Goal: Task Accomplishment & Management: Manage account settings

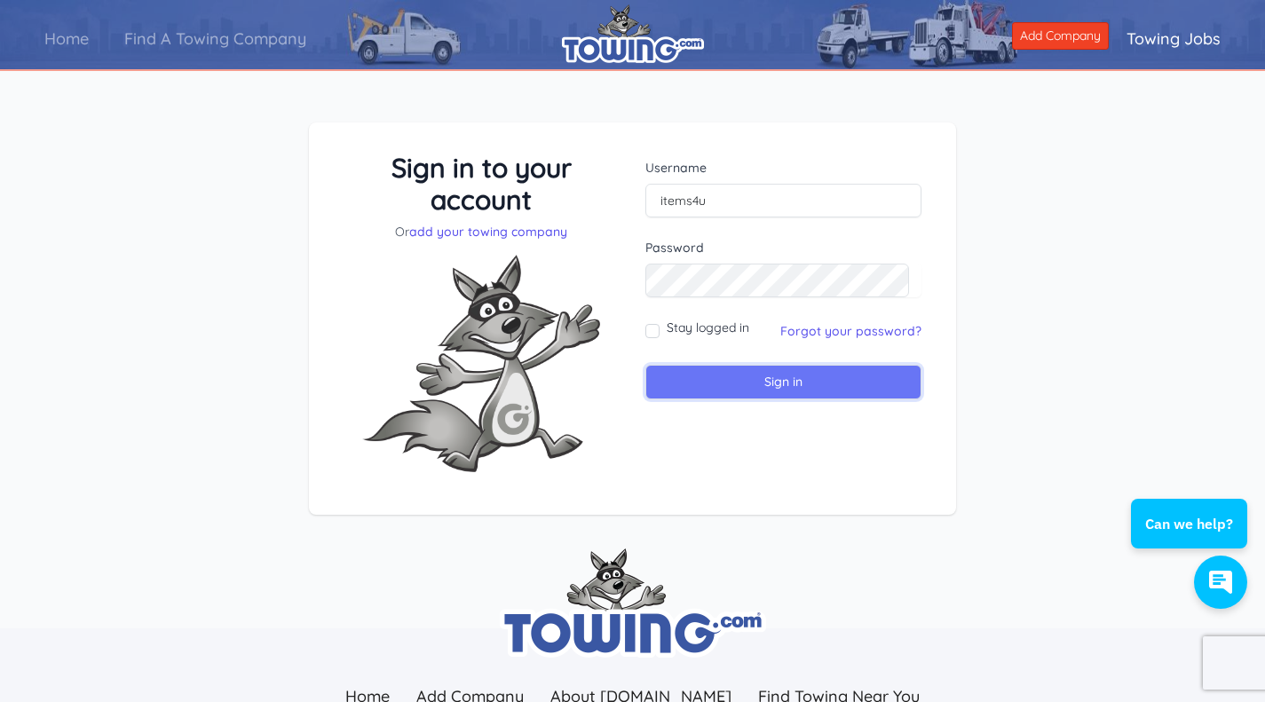
click at [799, 383] on input "Sign in" at bounding box center [783, 382] width 276 height 35
click at [837, 328] on link "Forgot your password?" at bounding box center [850, 331] width 141 height 16
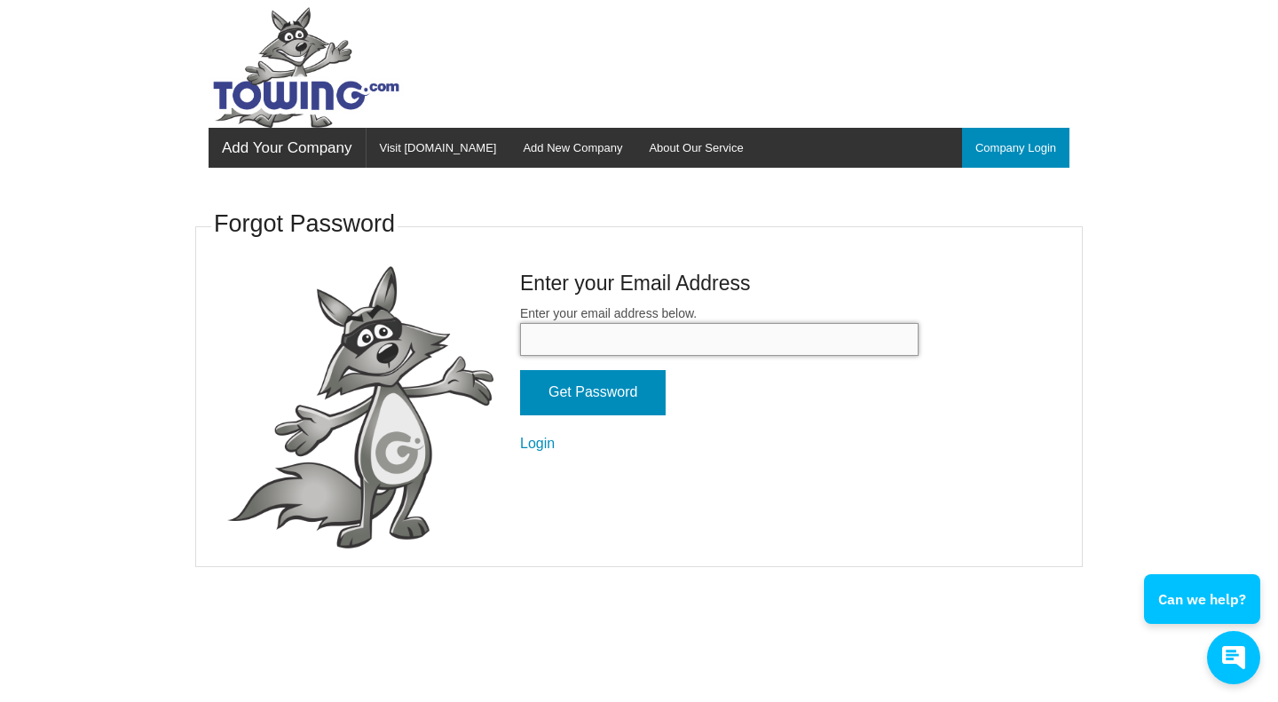
click at [654, 334] on input "Enter your email address below." at bounding box center [719, 339] width 398 height 33
click at [714, 343] on input "itemss4u@gmail.com" at bounding box center [719, 339] width 398 height 33
type input "avalontowingandrecovery@gmail.com"
click at [610, 392] on input "Get Password" at bounding box center [593, 392] width 146 height 45
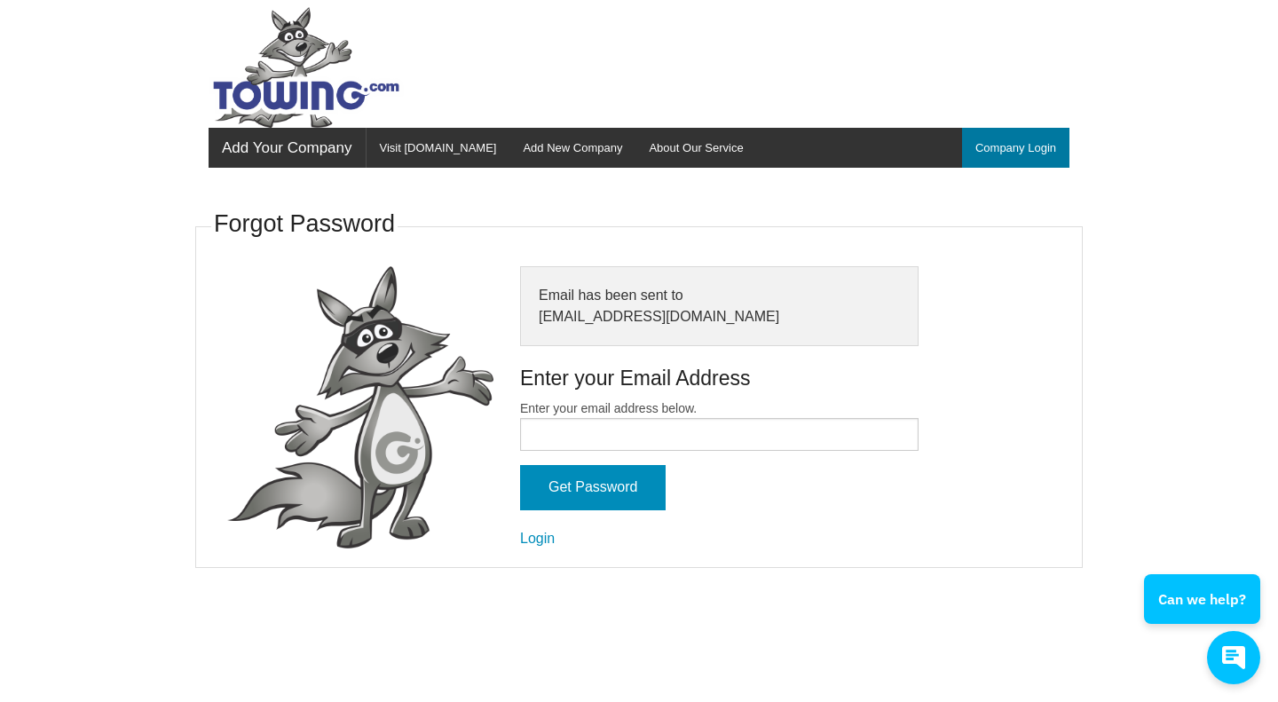
click at [1014, 153] on link "Company Login" at bounding box center [1015, 148] width 107 height 40
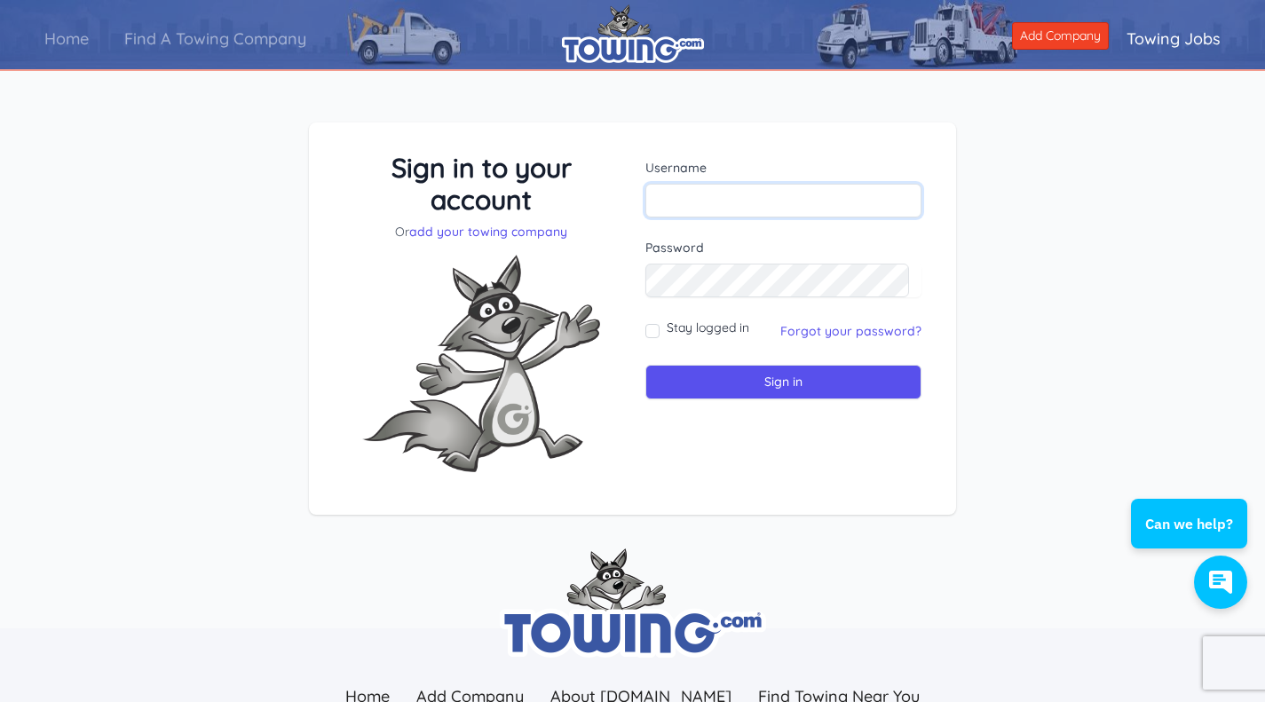
click at [701, 200] on input "text" at bounding box center [783, 201] width 276 height 34
type input "items4u"
click at [784, 387] on input "Sign in" at bounding box center [783, 382] width 276 height 35
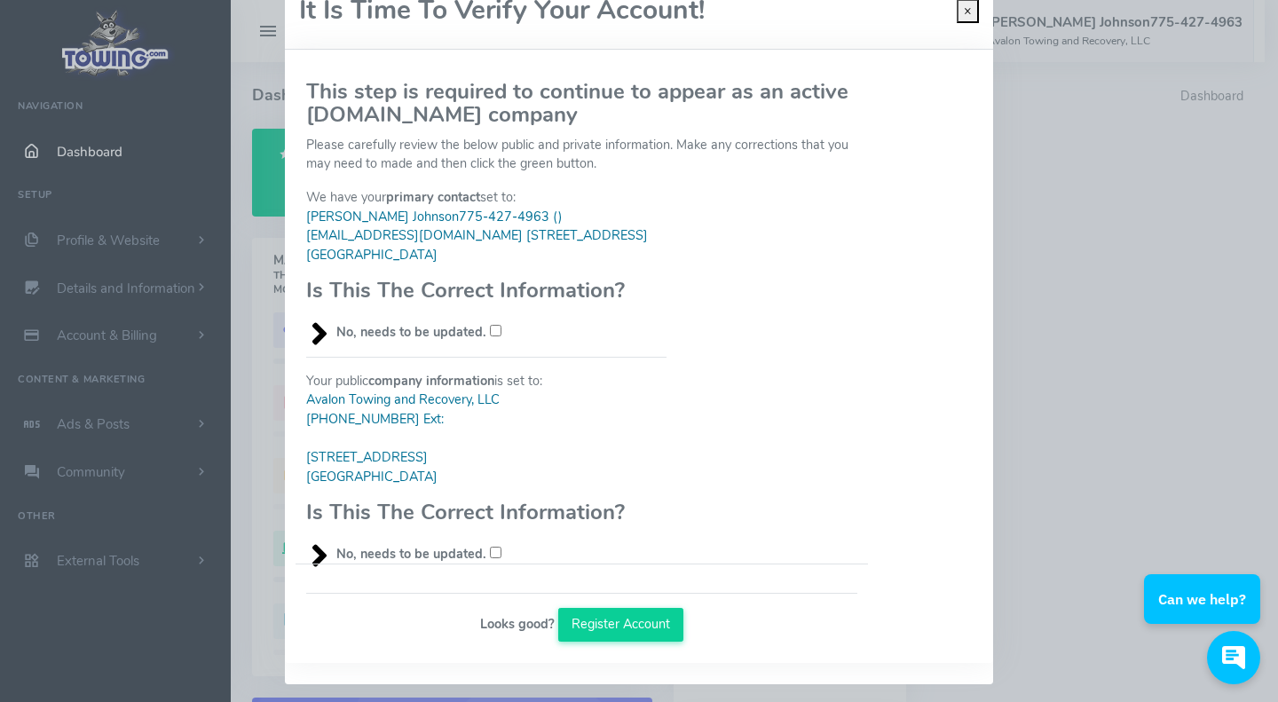
scroll to position [59, 0]
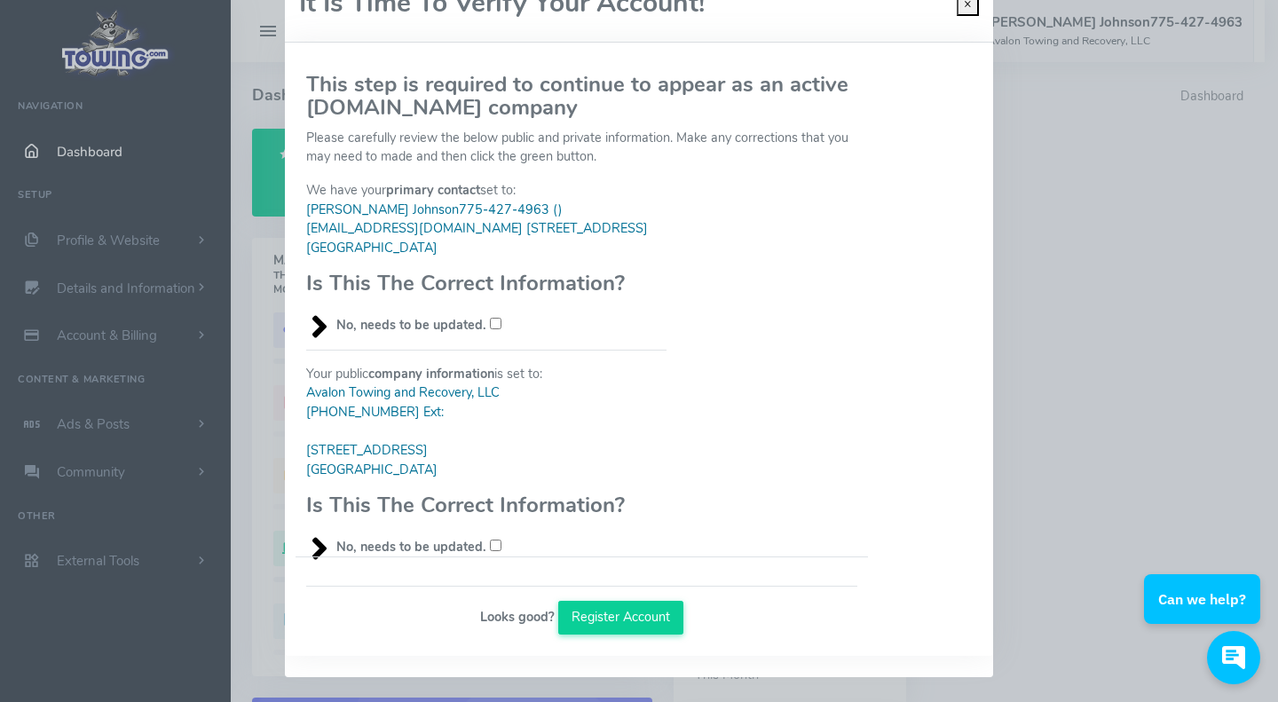
click at [490, 546] on input "No, needs to be updated." at bounding box center [496, 546] width 12 height 12
checkbox input "true"
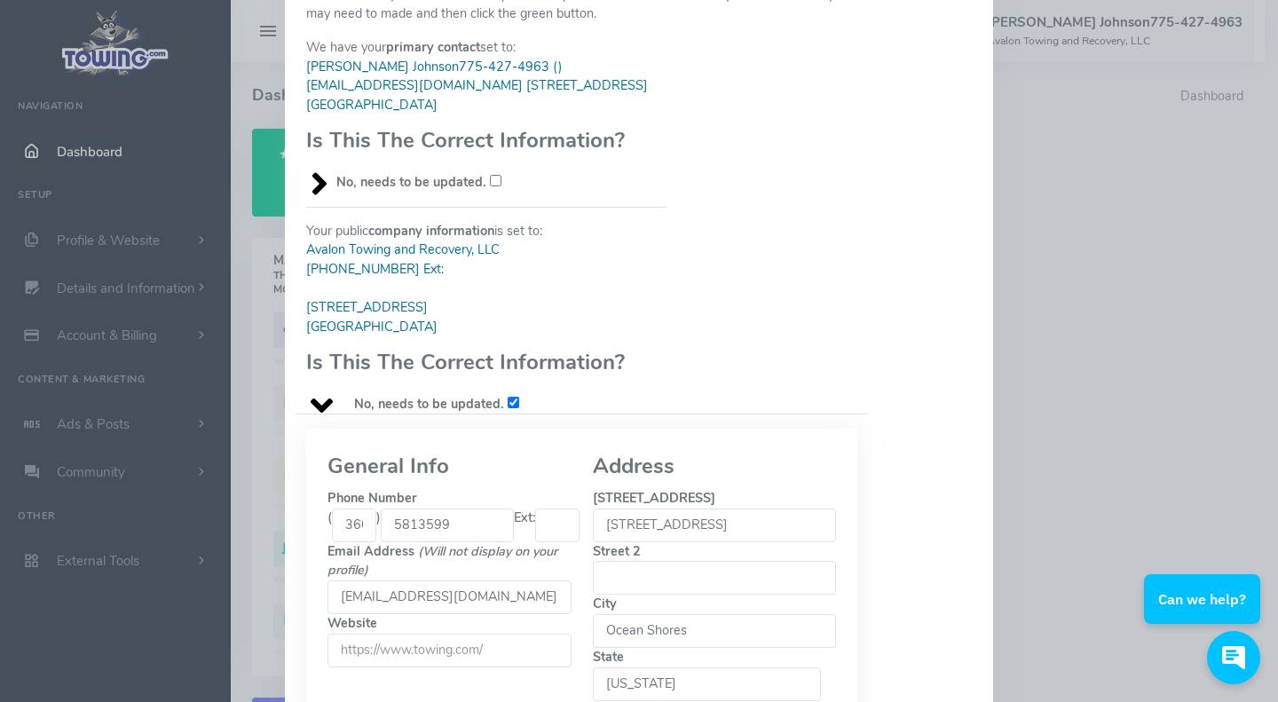
scroll to position [326, 0]
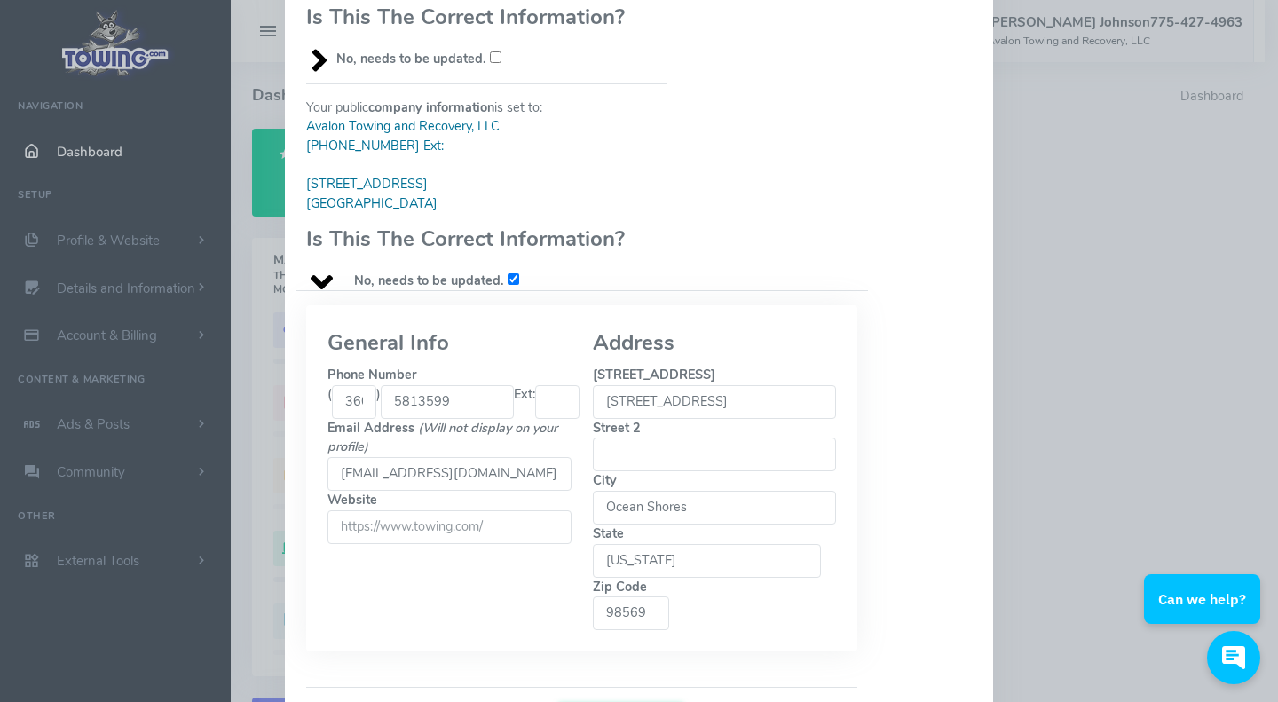
drag, startPoint x: 410, startPoint y: 400, endPoint x: 406, endPoint y: 464, distance: 64.0
click at [410, 402] on input "5813599" at bounding box center [447, 402] width 133 height 34
type input "581-3599"
